Goal: Navigation & Orientation: Find specific page/section

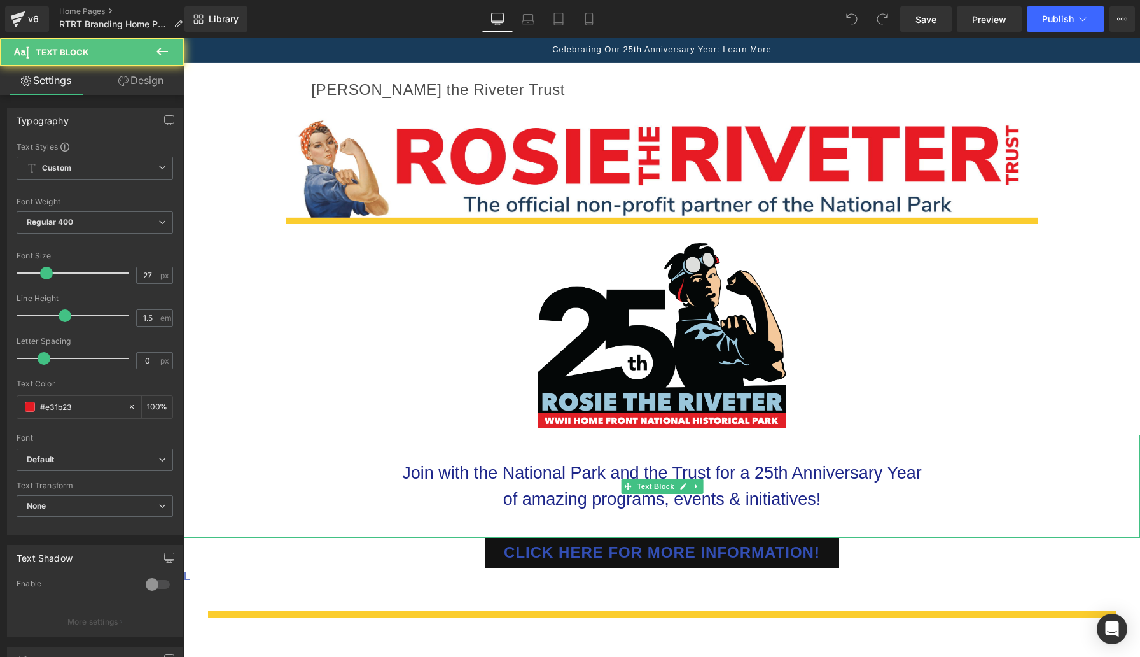
click at [806, 496] on span "of amazing programs, events & initiatives!" at bounding box center [662, 498] width 318 height 19
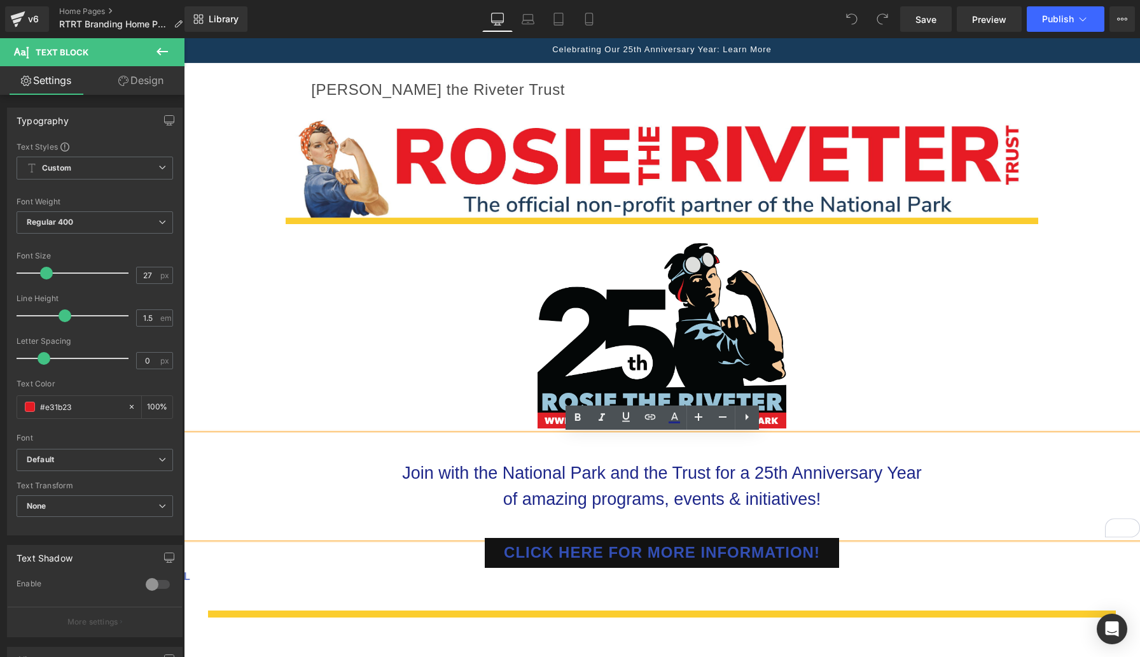
drag, startPoint x: 834, startPoint y: 494, endPoint x: 399, endPoint y: 467, distance: 436.1
click at [399, 467] on div "Join with the National Park and the Trust for a 25th Anniversary Year of amazin…" at bounding box center [662, 486] width 956 height 103
click at [643, 500] on span "of amazing programs, events & initiatives!" at bounding box center [662, 498] width 318 height 19
drag, startPoint x: 923, startPoint y: 472, endPoint x: 750, endPoint y: 479, distance: 173.2
click at [750, 479] on span "Join with the National Park and the Trust for a 25th Anniversary Year" at bounding box center [661, 472] width 519 height 19
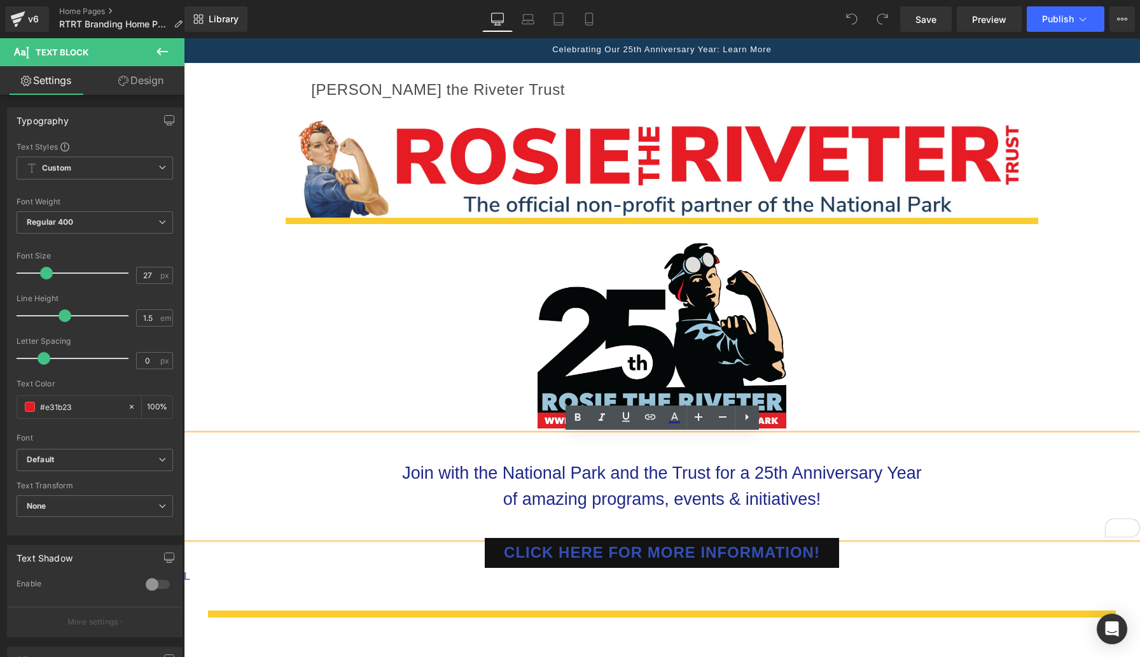
drag, startPoint x: 832, startPoint y: 500, endPoint x: 396, endPoint y: 463, distance: 436.8
click at [396, 463] on div "Join with the National Park and the Trust for a 25th Anniversary Year of amazin…" at bounding box center [662, 486] width 956 height 103
copy div "Join with the National Park and the Trust for a 25th Anniversary Year of amazin…"
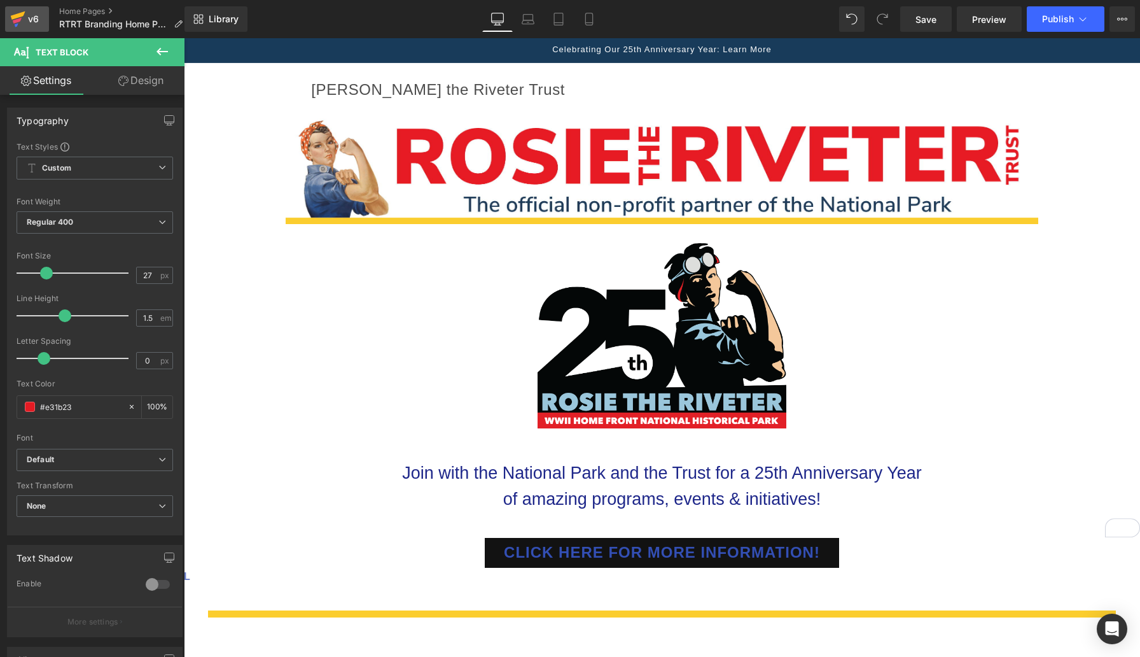
click at [29, 15] on div "v6" at bounding box center [33, 19] width 16 height 17
